Goal: Information Seeking & Learning: Learn about a topic

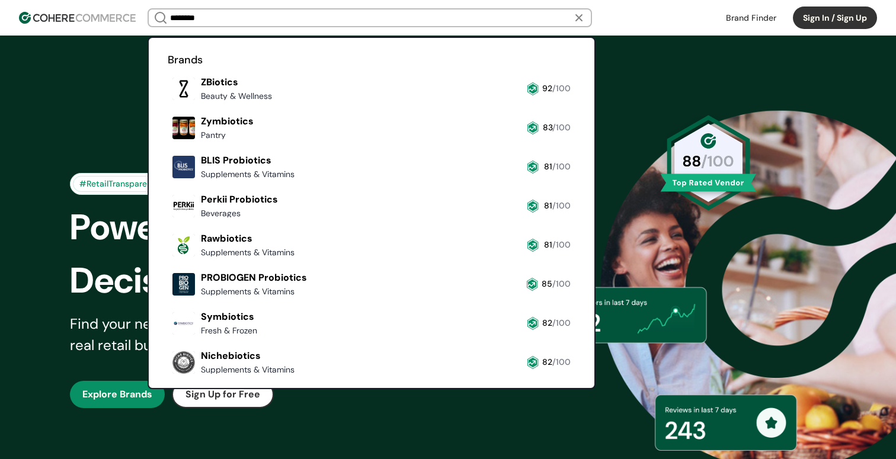
type input "********"
click at [168, 105] on link at bounding box center [168, 105] width 0 height 0
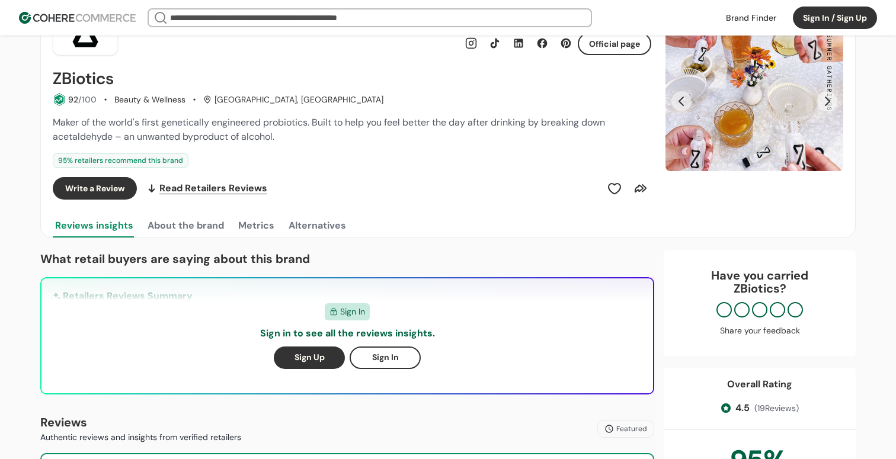
scroll to position [103, 0]
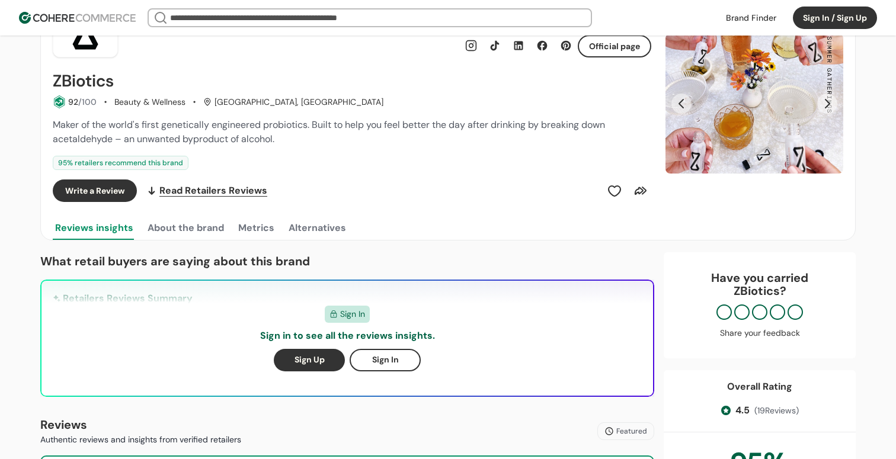
click at [190, 234] on button "About the brand" at bounding box center [185, 228] width 81 height 24
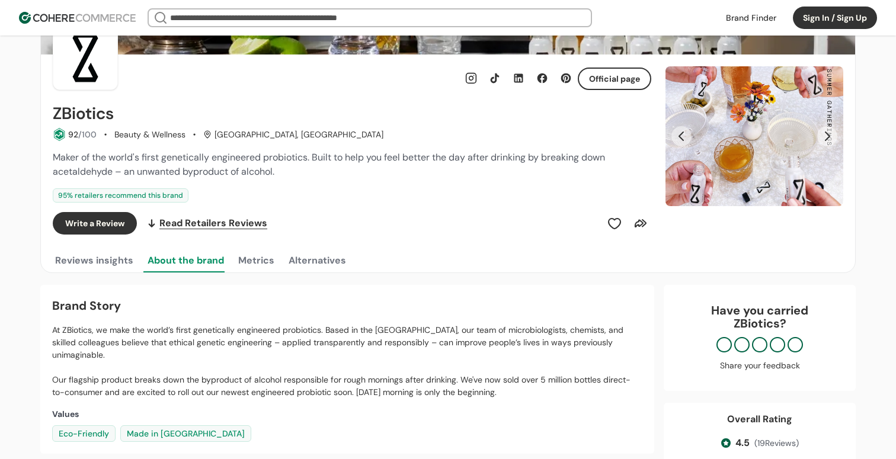
scroll to position [0, 0]
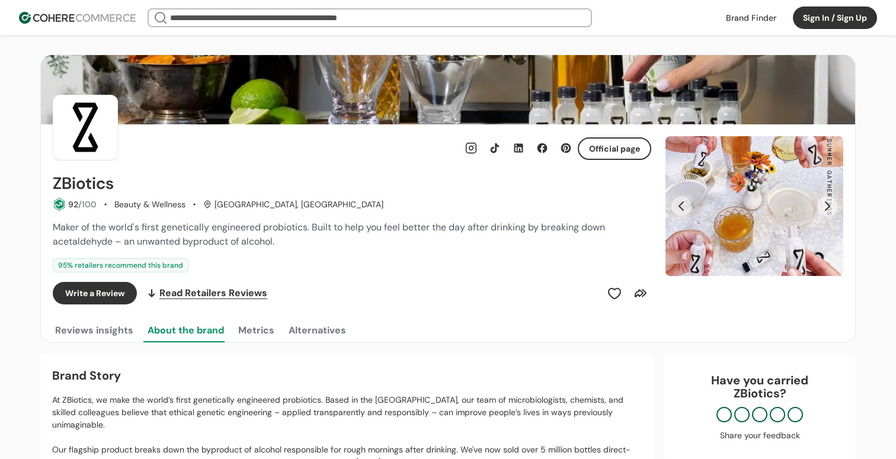
click at [254, 328] on button "Metrics" at bounding box center [256, 331] width 41 height 24
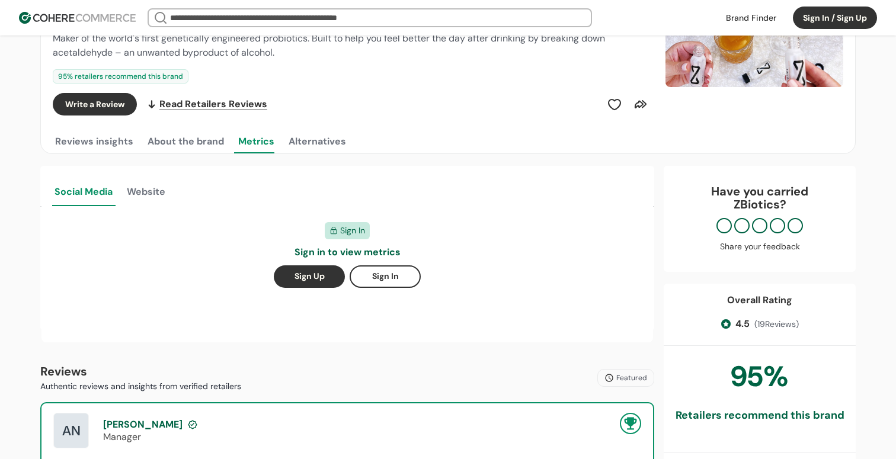
scroll to position [142, 0]
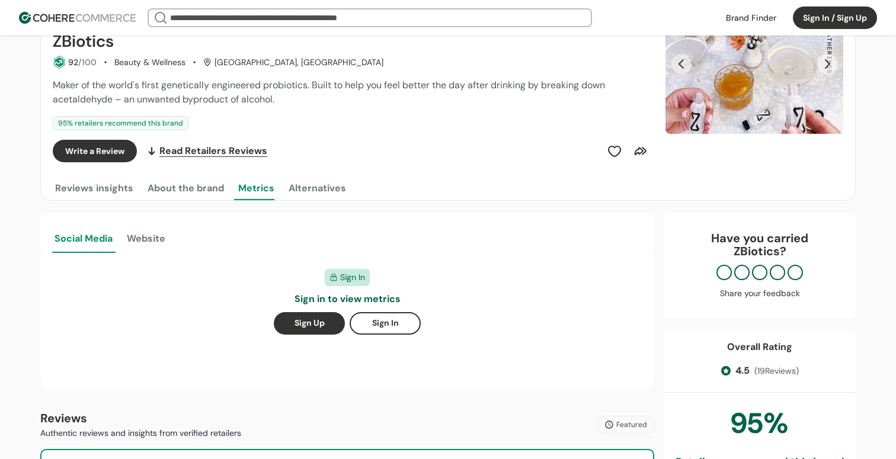
click at [392, 328] on button "Sign In" at bounding box center [385, 323] width 71 height 23
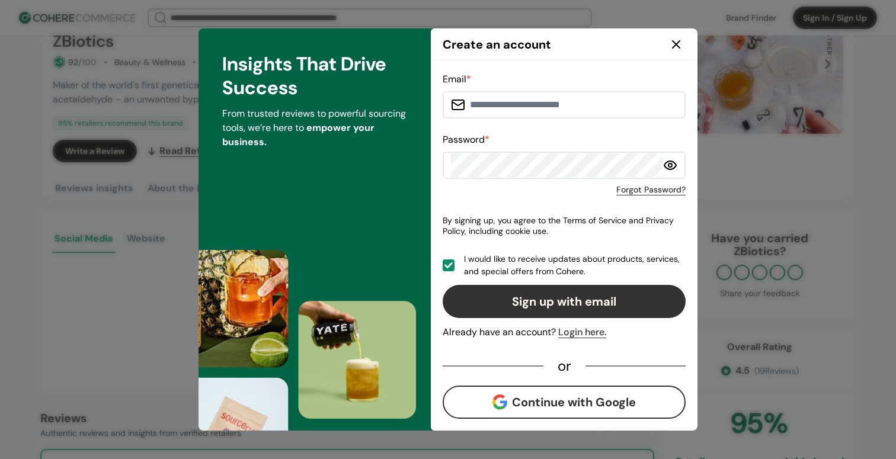
click at [541, 403] on button "Continue with Google" at bounding box center [564, 402] width 243 height 33
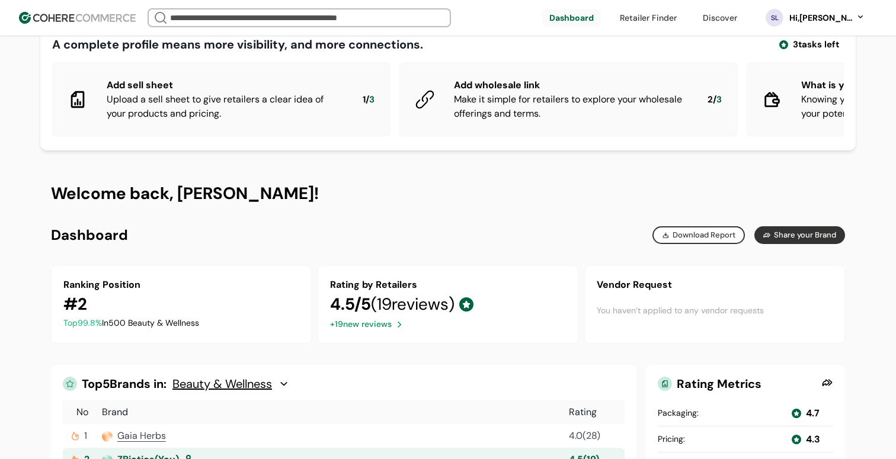
scroll to position [27, 0]
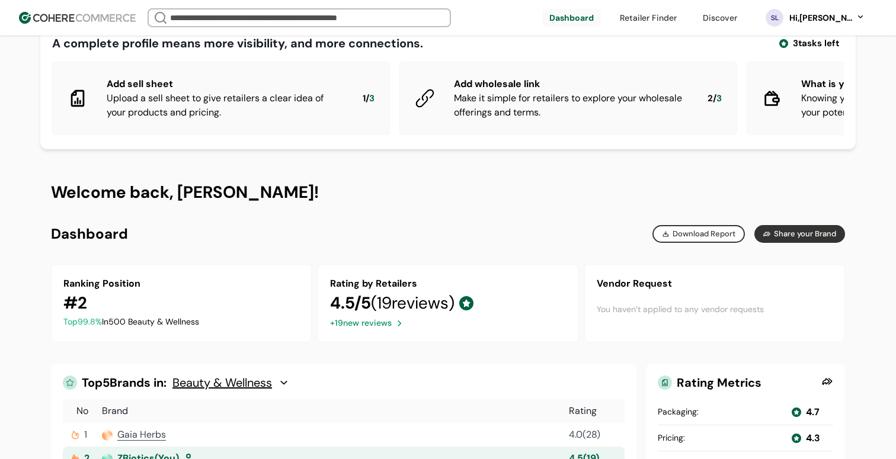
click at [379, 325] on div "+ 19 new reviews" at bounding box center [361, 323] width 62 height 12
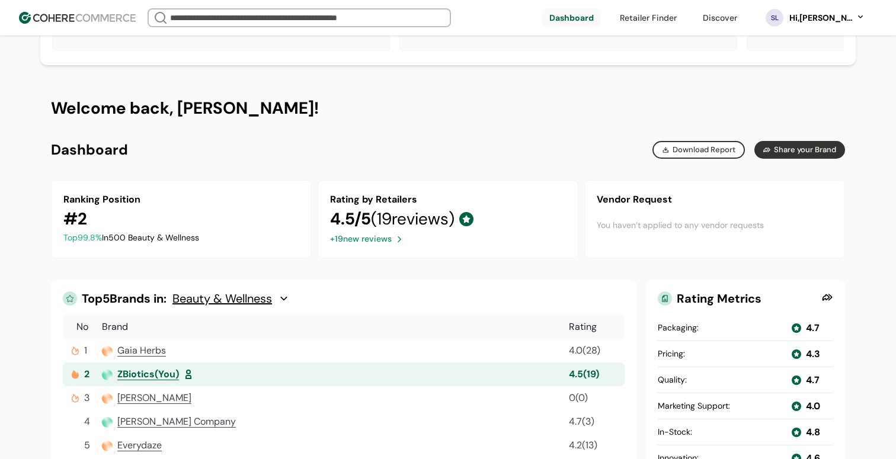
scroll to position [132, 0]
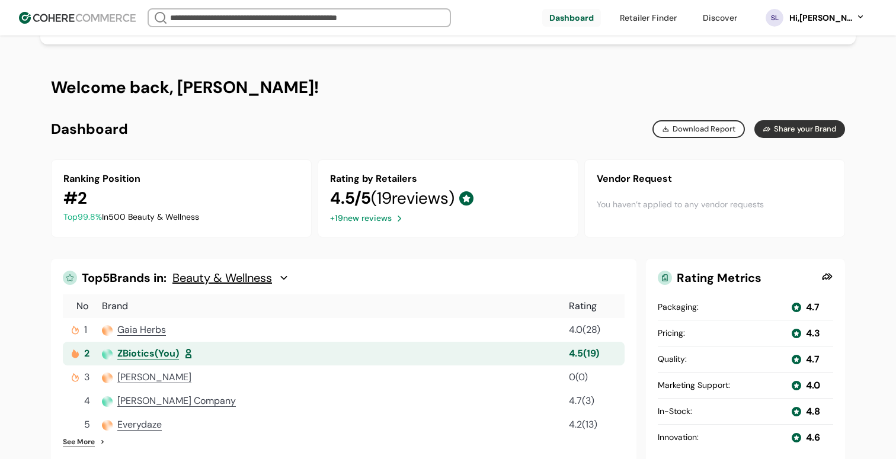
click at [474, 199] on div at bounding box center [466, 198] width 14 height 25
click at [388, 204] on span "( 19 reviews)" at bounding box center [413, 198] width 84 height 22
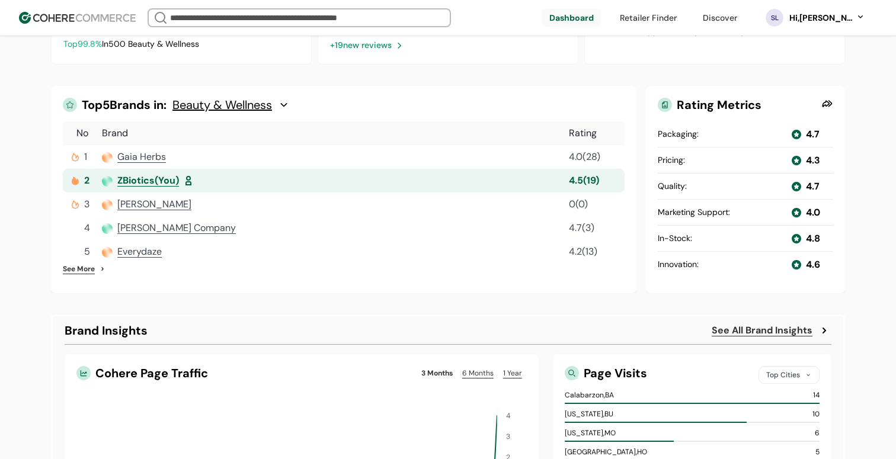
scroll to position [296, 0]
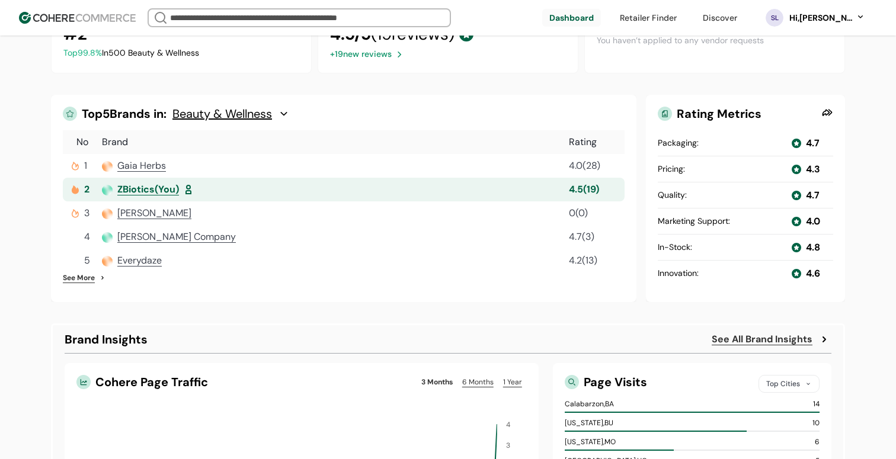
click at [714, 115] on div "Rating Metrics" at bounding box center [737, 114] width 159 height 14
click at [829, 112] on div at bounding box center [828, 114] width 12 height 14
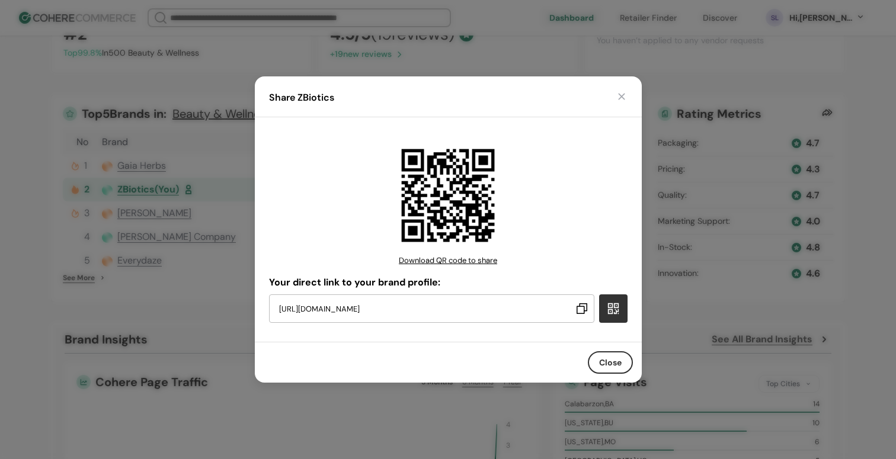
click at [623, 100] on button "button" at bounding box center [622, 97] width 12 height 12
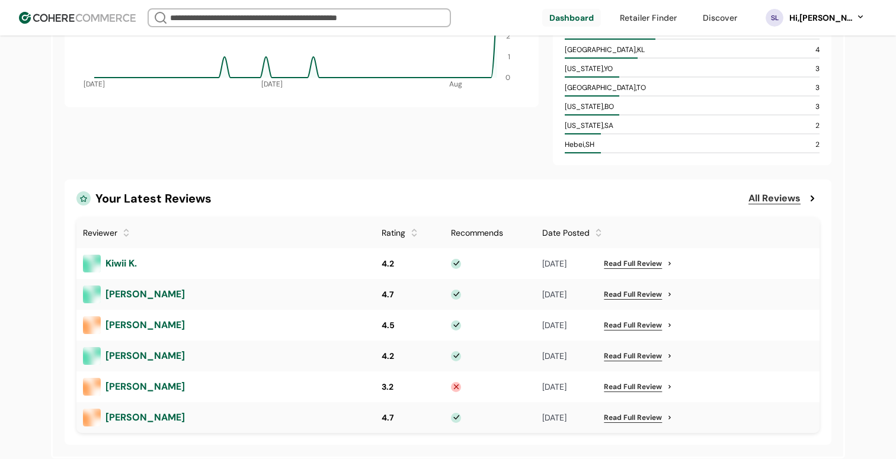
scroll to position [727, 0]
click at [129, 324] on span "George G." at bounding box center [145, 324] width 79 height 12
click at [624, 383] on link "Read Full Review" at bounding box center [633, 386] width 58 height 11
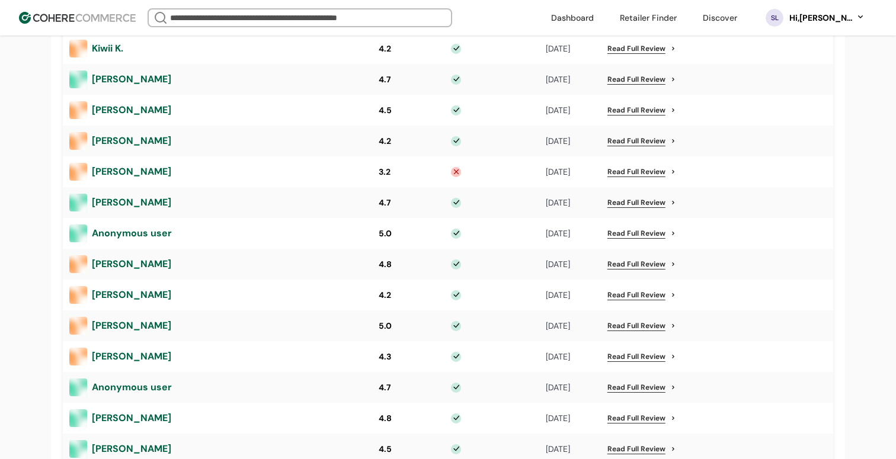
scroll to position [1150, 0]
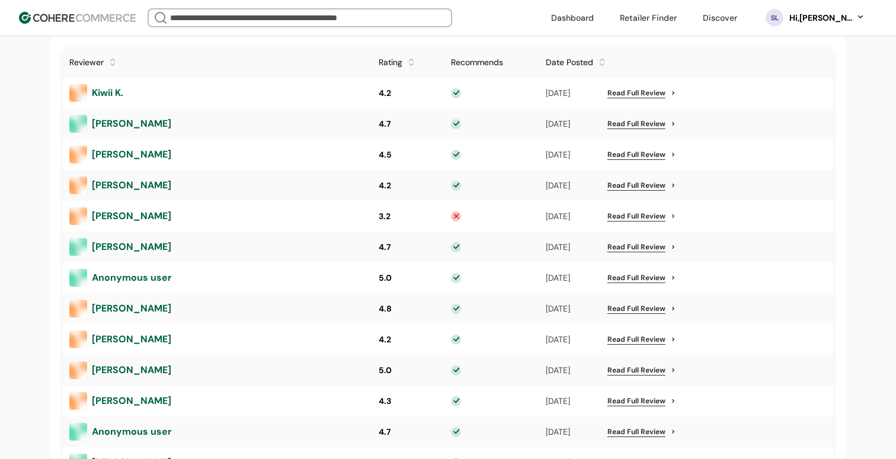
click at [663, 215] on link "Read Full Review" at bounding box center [637, 216] width 58 height 11
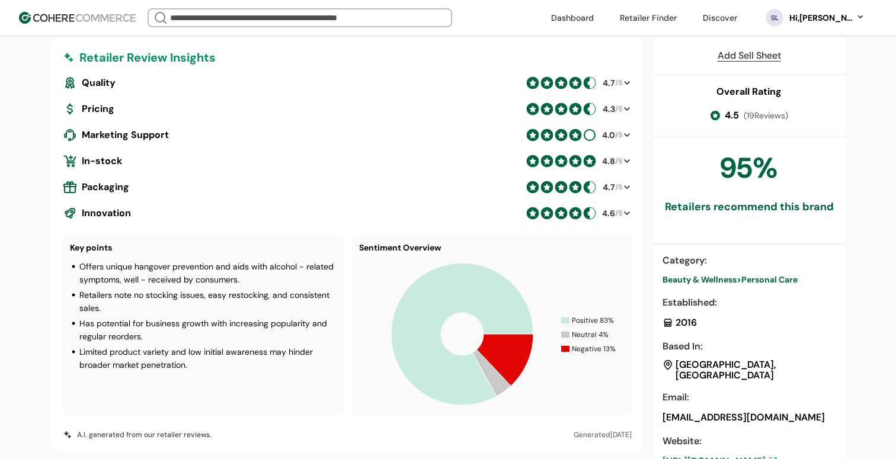
scroll to position [475, 0]
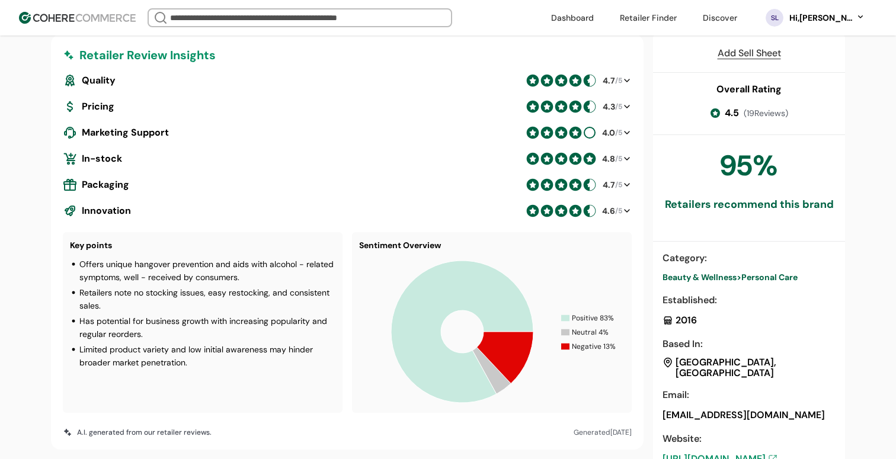
click at [627, 133] on div at bounding box center [627, 133] width 9 height 14
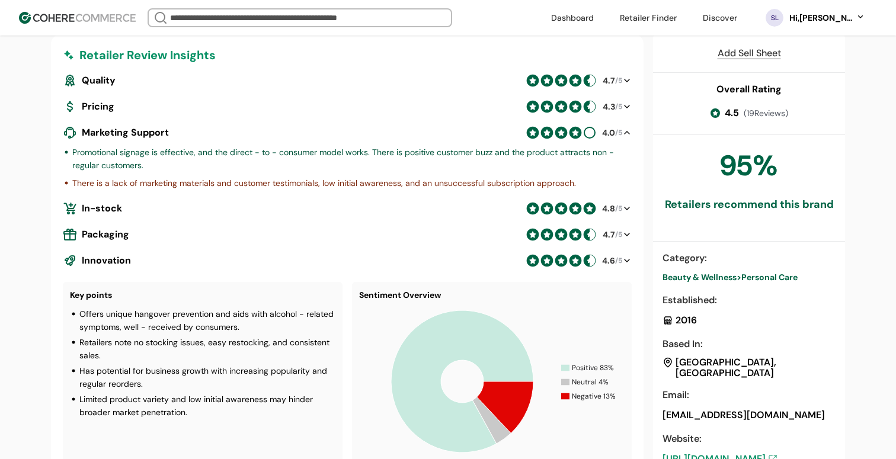
click at [627, 133] on div at bounding box center [627, 133] width 9 height 14
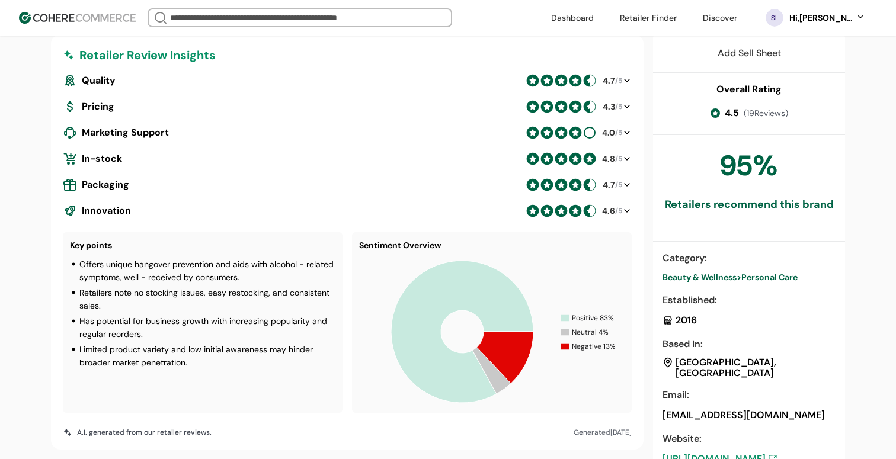
click at [627, 133] on div at bounding box center [627, 133] width 9 height 14
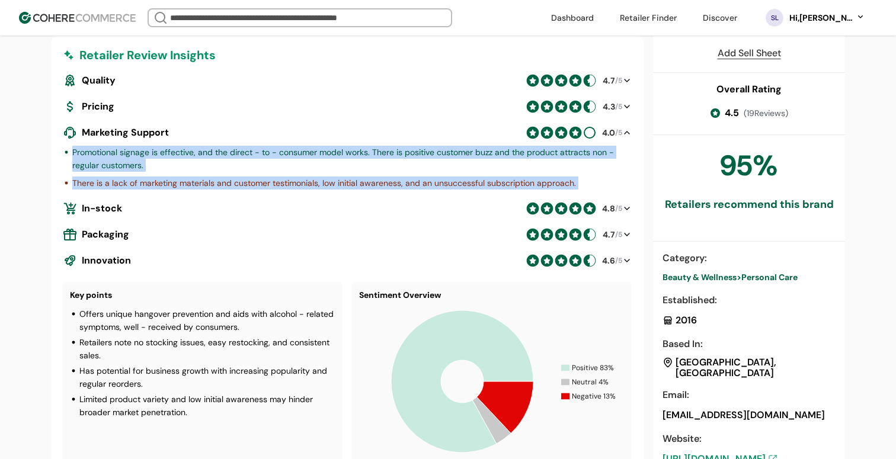
click at [627, 133] on div at bounding box center [627, 133] width 9 height 14
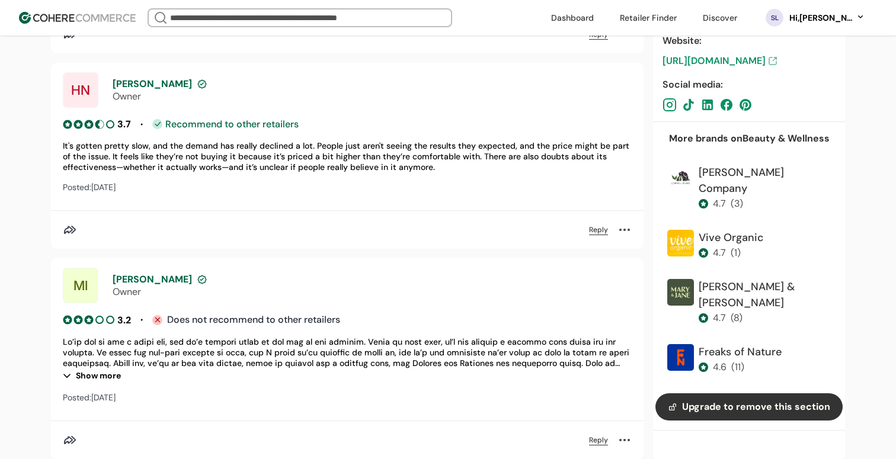
scroll to position [4806, 0]
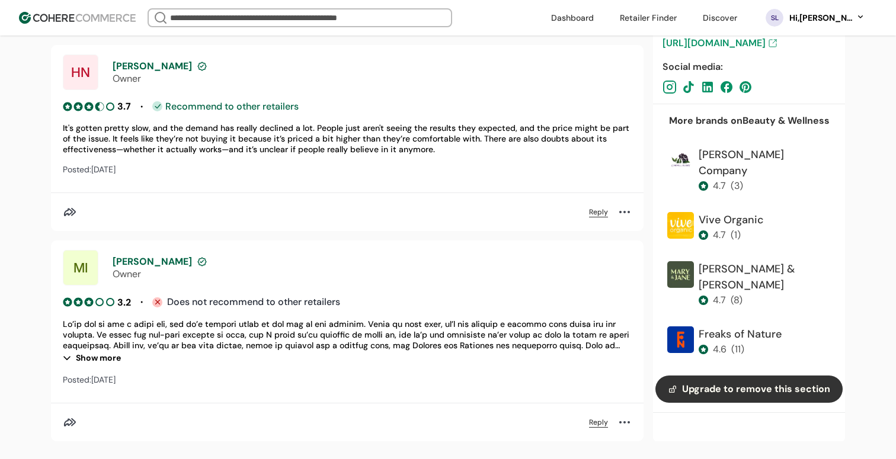
click at [113, 358] on div "Show more" at bounding box center [347, 358] width 569 height 14
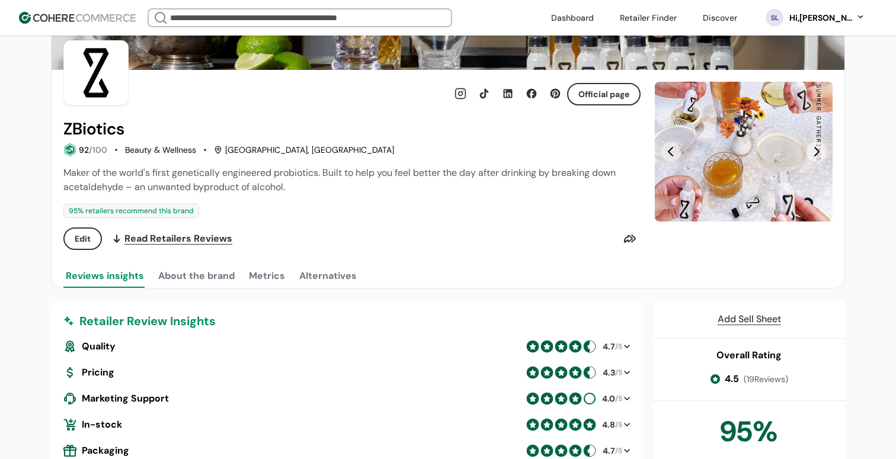
scroll to position [0, 0]
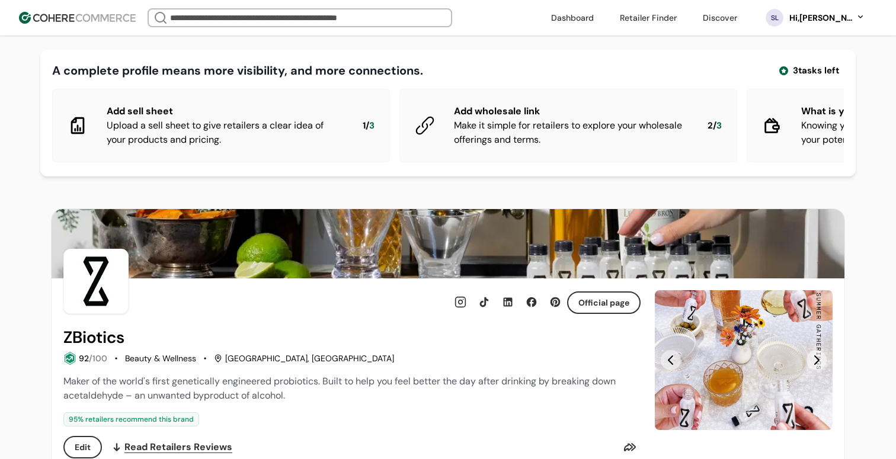
click at [586, 305] on link "button" at bounding box center [604, 303] width 71 height 20
click at [158, 336] on div "ZBiotics" at bounding box center [351, 337] width 577 height 19
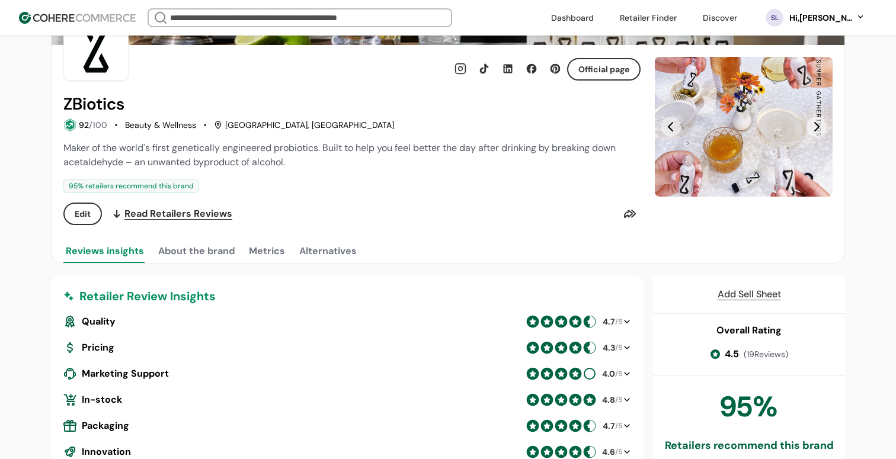
scroll to position [261, 0]
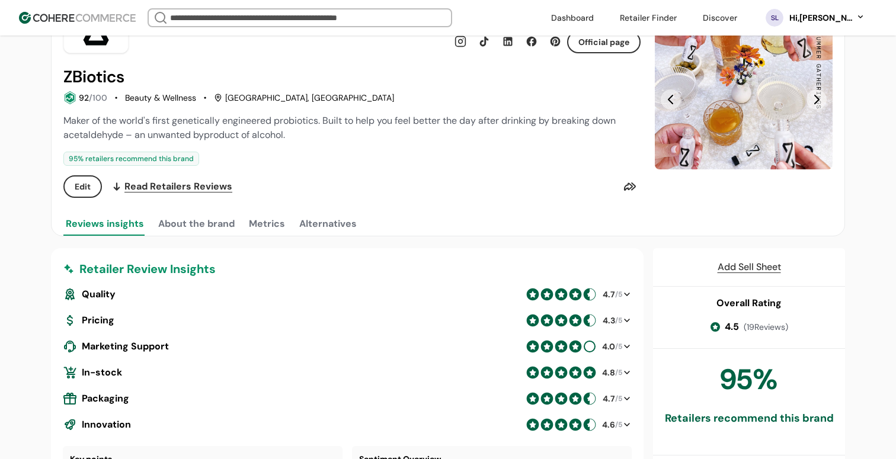
click at [104, 211] on div "Official page ZBiotics 92 /100 Beauty & Wellness San Francisco, CA Maker of the…" at bounding box center [351, 127] width 577 height 218
click at [107, 225] on button "Reviews insights" at bounding box center [104, 224] width 83 height 24
click at [171, 225] on button "About the brand" at bounding box center [196, 224] width 81 height 24
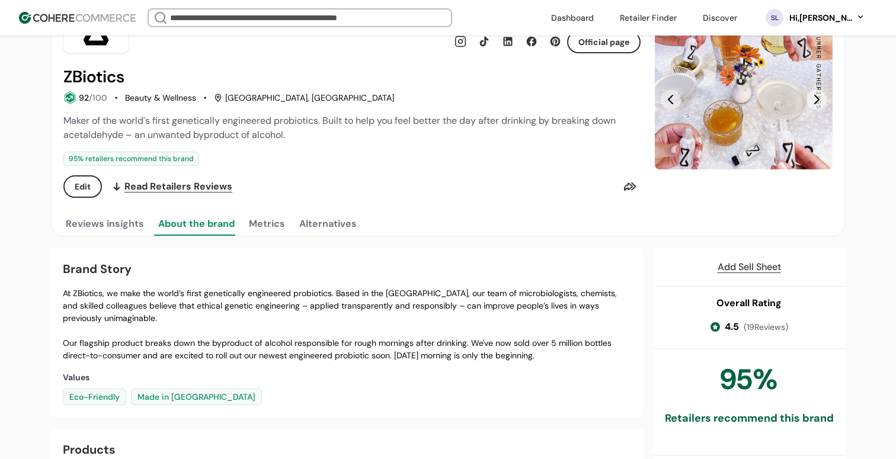
click at [112, 225] on button "Reviews insights" at bounding box center [104, 224] width 83 height 24
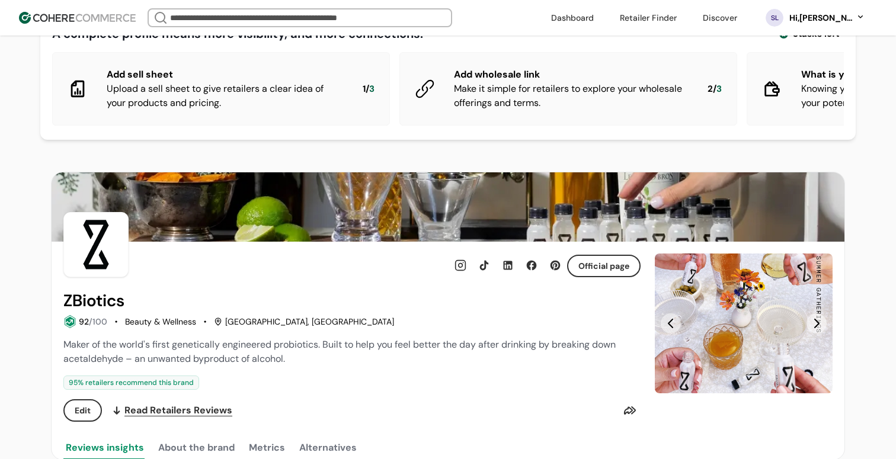
scroll to position [0, 0]
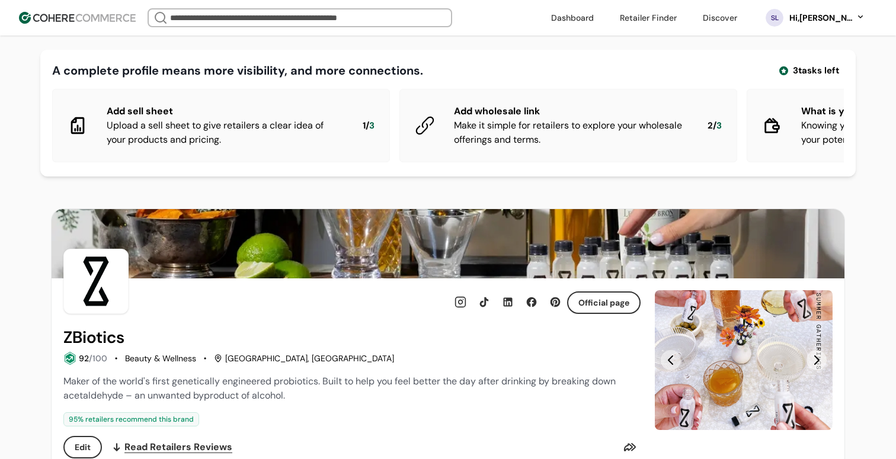
click at [822, 360] on button "Next Slide" at bounding box center [817, 360] width 20 height 20
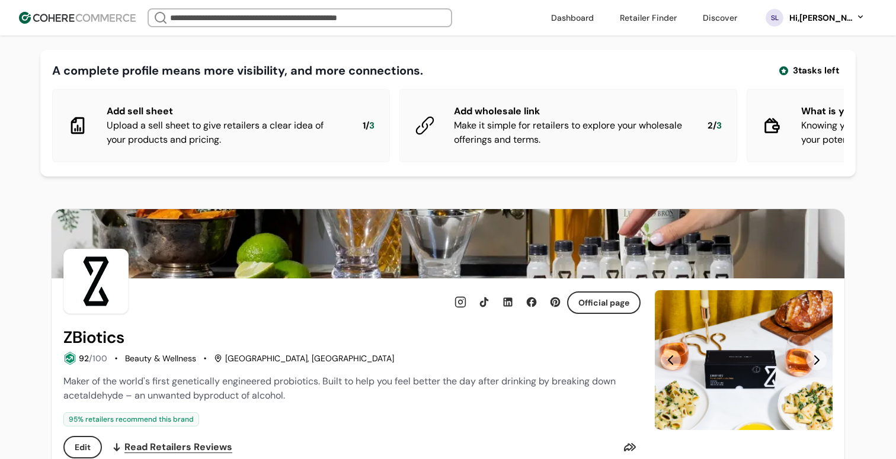
click at [822, 360] on button "Next Slide" at bounding box center [817, 360] width 20 height 20
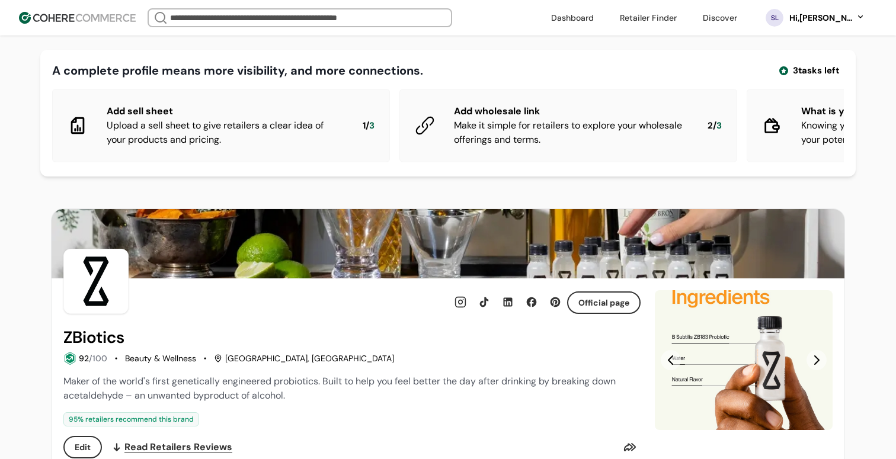
click at [822, 360] on button "Next Slide" at bounding box center [817, 360] width 20 height 20
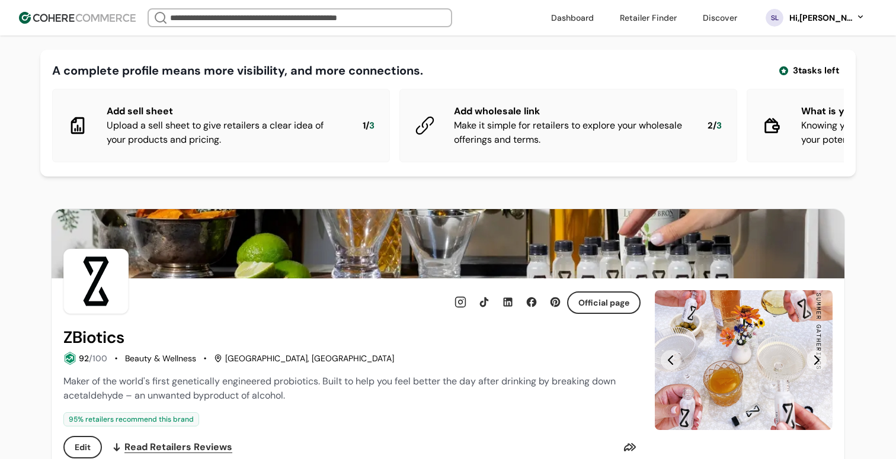
click at [822, 360] on button "Next Slide" at bounding box center [817, 360] width 20 height 20
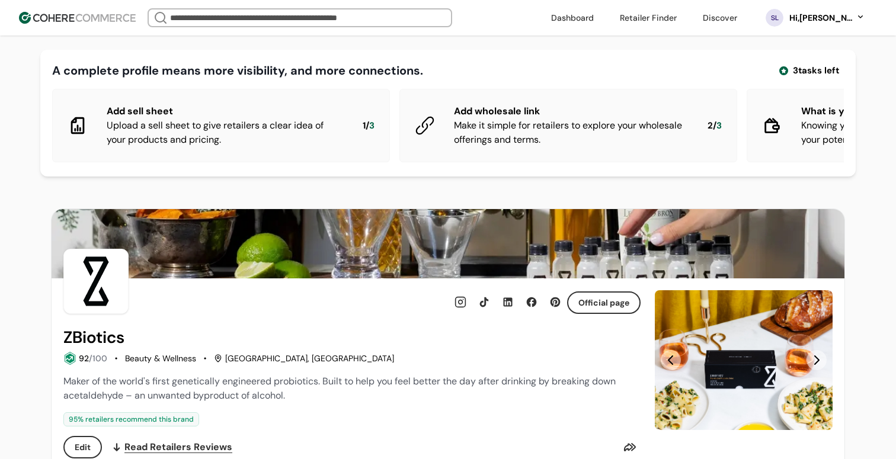
click at [822, 360] on button "Next Slide" at bounding box center [817, 360] width 20 height 20
